Goal: Task Accomplishment & Management: Manage account settings

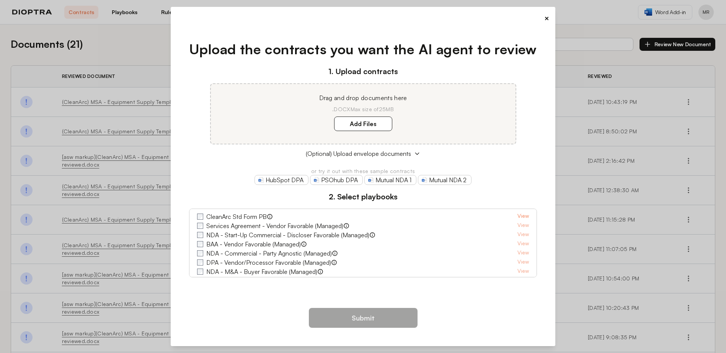
click at [517, 215] on link "View" at bounding box center [522, 216] width 11 height 9
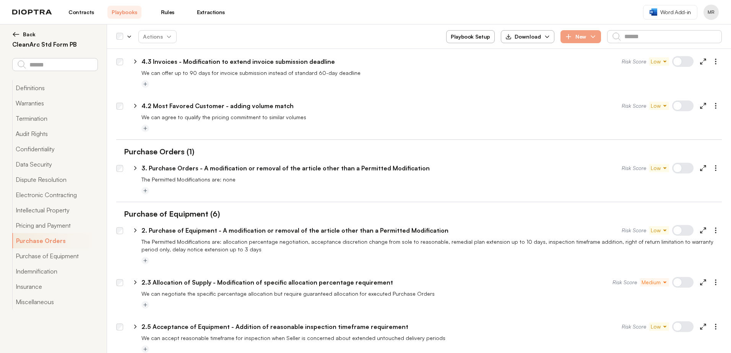
scroll to position [1492, 0]
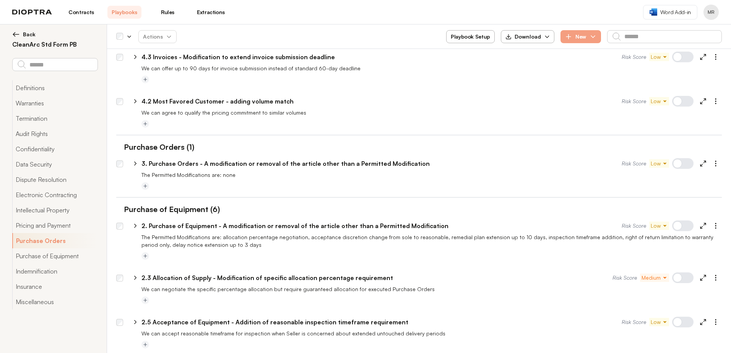
click at [80, 13] on link "Contracts" at bounding box center [81, 12] width 34 height 13
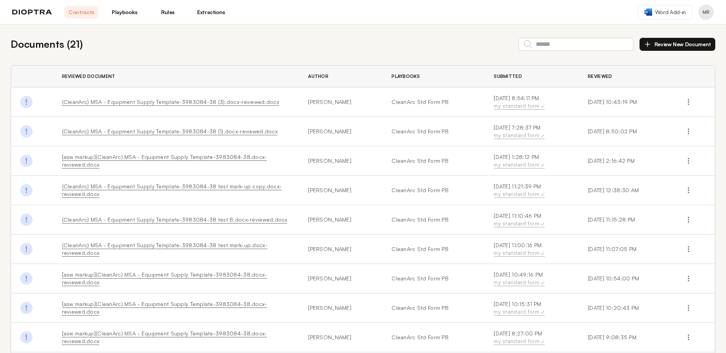
click at [42, 11] on img at bounding box center [32, 12] width 40 height 5
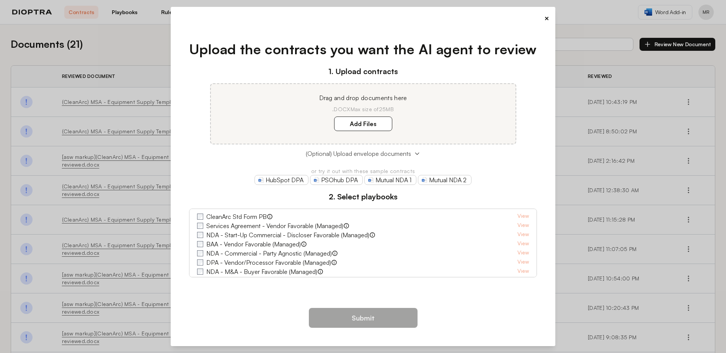
click at [417, 154] on icon at bounding box center [417, 154] width 6 height 6
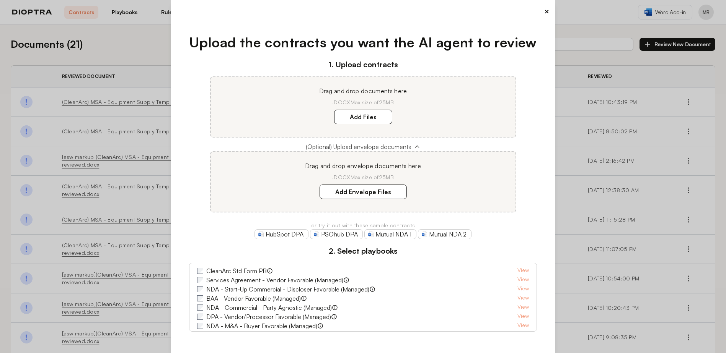
click at [415, 147] on icon at bounding box center [416, 147] width 3 height 2
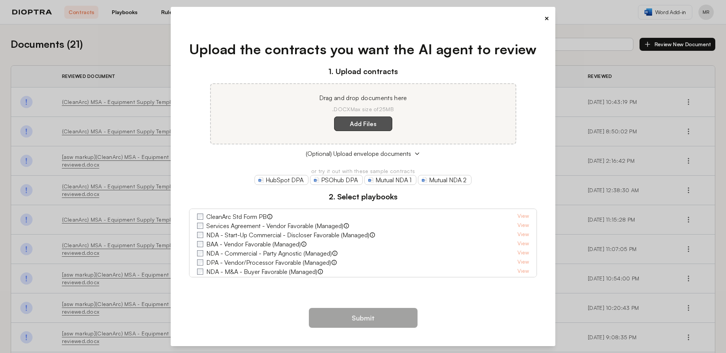
click at [372, 125] on label "Add Files" at bounding box center [363, 124] width 58 height 15
click at [0, 0] on here "Add Files" at bounding box center [0, 0] width 0 height 0
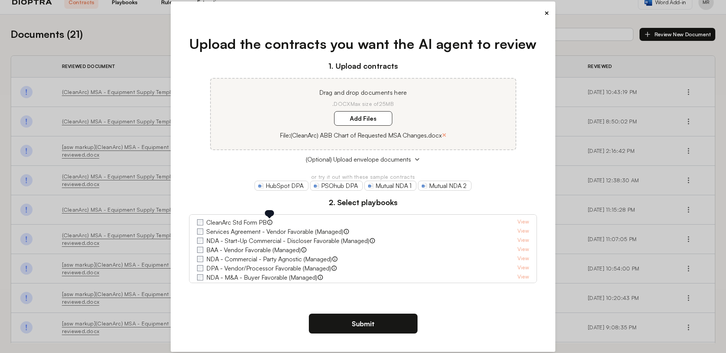
click at [269, 221] on icon at bounding box center [270, 223] width 6 height 6
click at [356, 325] on button "Submit" at bounding box center [363, 324] width 109 height 20
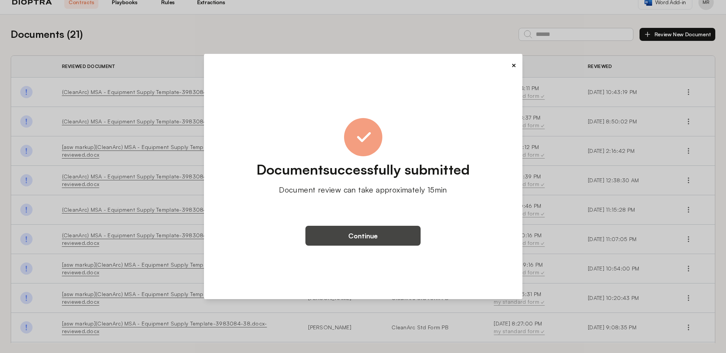
click at [335, 237] on button "Continue" at bounding box center [362, 236] width 115 height 20
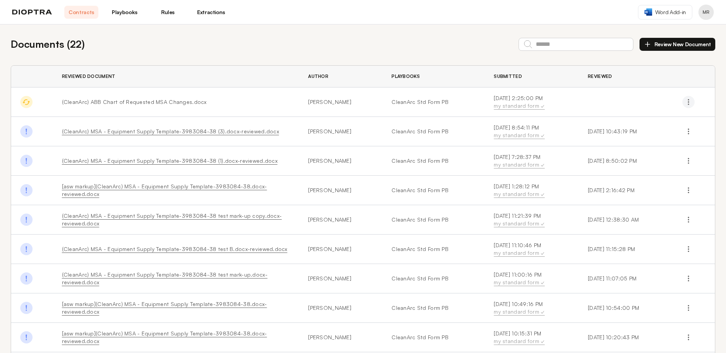
click at [686, 102] on icon "button" at bounding box center [688, 102] width 8 height 8
click at [527, 63] on div "Documents ( 22 ) Review New Document Reviewed Document Author Playbooks Submitt…" at bounding box center [363, 223] width 726 height 399
click at [238, 54] on div "Documents ( 22 ) Review New Document Reviewed Document Author Playbooks Submitt…" at bounding box center [363, 223] width 726 height 399
click at [708, 14] on button "Profile menu" at bounding box center [705, 12] width 15 height 15
click at [591, 20] on header "Contracts Playbooks Rules Extractions Word Add-in MR Profile Integrations" at bounding box center [363, 12] width 726 height 24
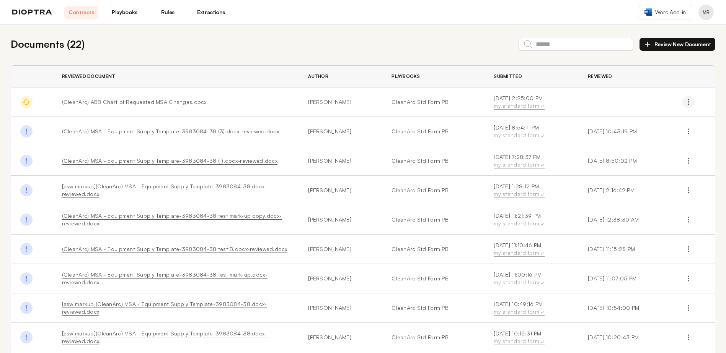
click at [686, 103] on icon "button" at bounding box center [688, 102] width 8 height 8
click at [650, 132] on button "Delete" at bounding box center [655, 134] width 70 height 14
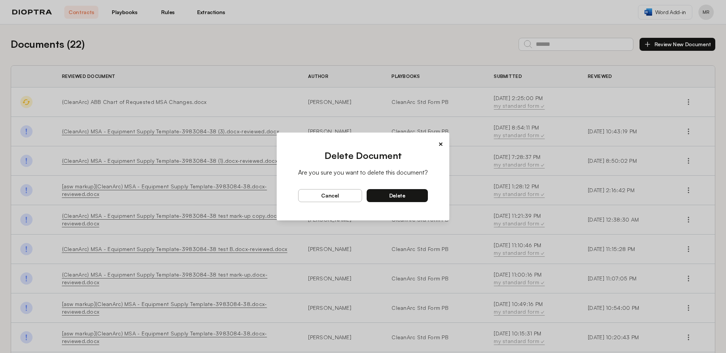
click at [389, 194] on span "delete" at bounding box center [397, 195] width 16 height 7
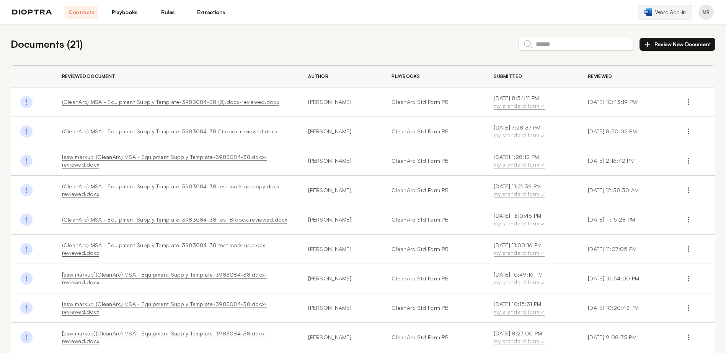
click at [661, 13] on span "Word Add-in" at bounding box center [670, 12] width 31 height 8
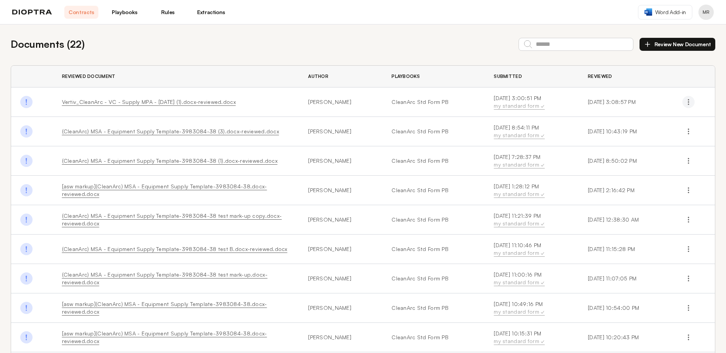
click at [688, 102] on circle "button" at bounding box center [688, 102] width 1 height 1
click at [648, 132] on button "Delete" at bounding box center [655, 134] width 70 height 14
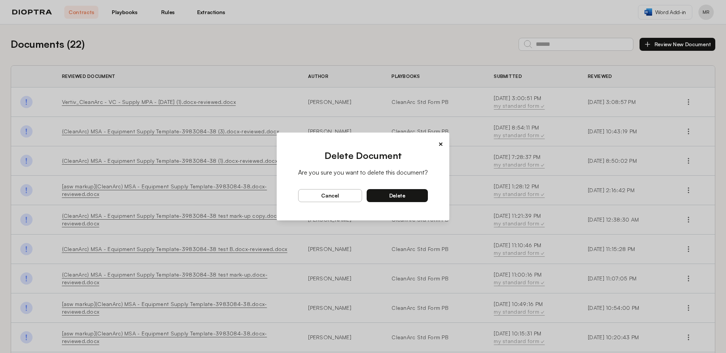
click at [404, 193] on button "delete" at bounding box center [397, 195] width 62 height 13
